Goal: Information Seeking & Learning: Learn about a topic

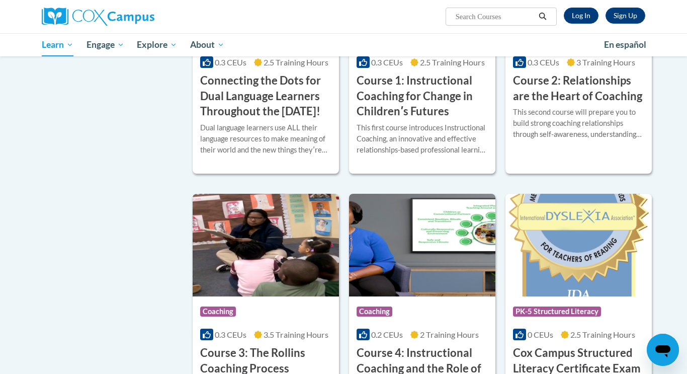
scroll to position [560, 0]
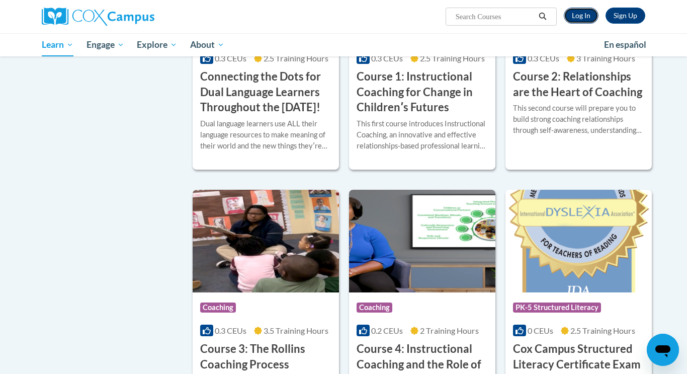
click at [578, 16] on link "Log In" at bounding box center [581, 16] width 35 height 16
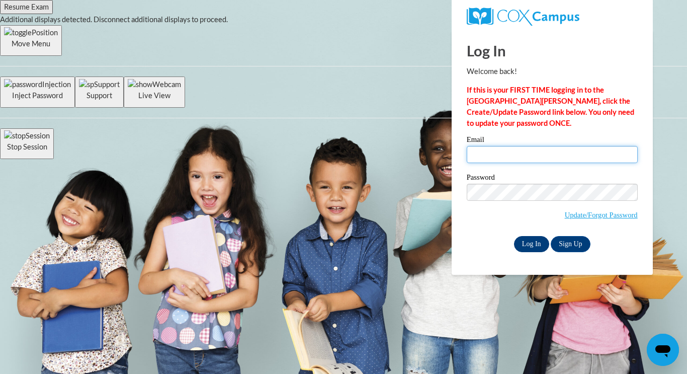
type input "lbrowning22@ivytech.edu"
click at [530, 242] on input "Log In" at bounding box center [531, 244] width 35 height 16
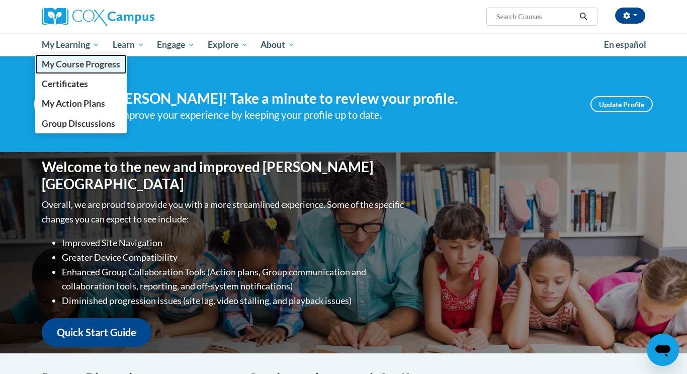
click at [88, 62] on span "My Course Progress" at bounding box center [81, 64] width 78 height 11
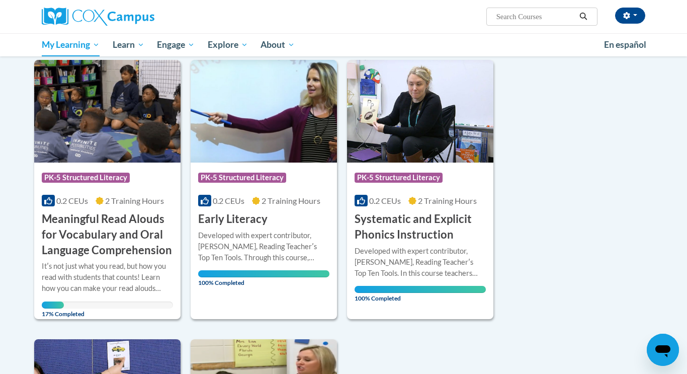
scroll to position [141, 0]
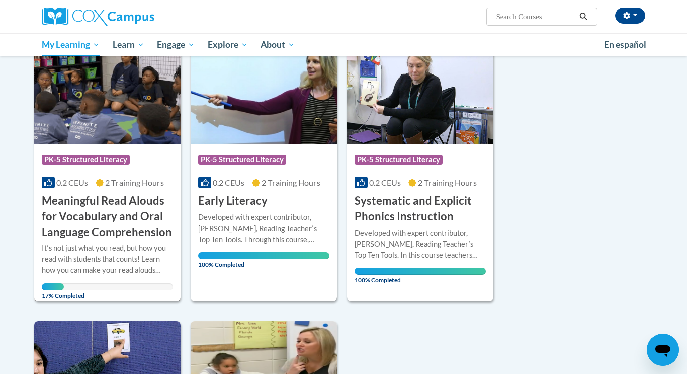
click at [102, 213] on h3 "Meaningful Read Alouds for Vocabulary and Oral Language Comprehension" at bounding box center [107, 216] width 131 height 46
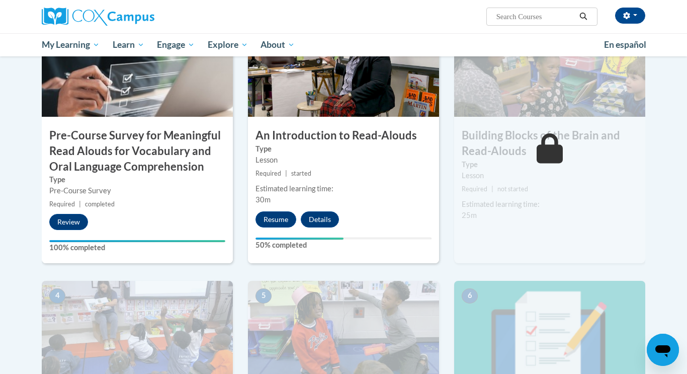
scroll to position [271, 0]
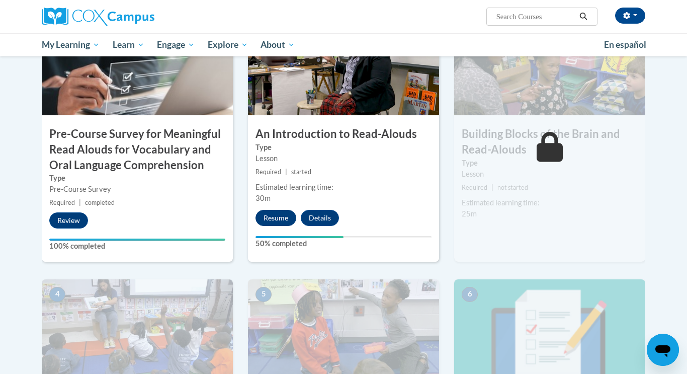
click at [283, 213] on button "Resume" at bounding box center [275, 218] width 41 height 16
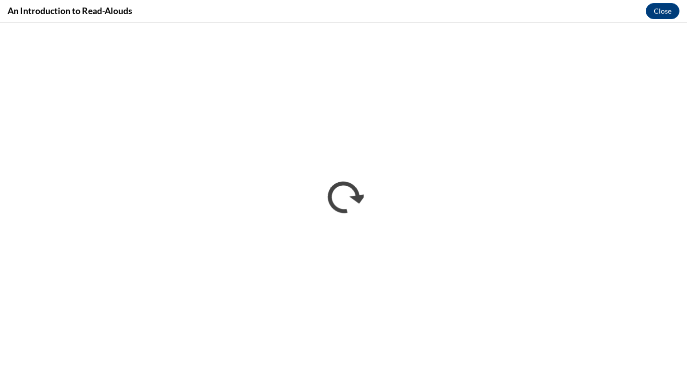
scroll to position [0, 0]
